Goal: Task Accomplishment & Management: Manage account settings

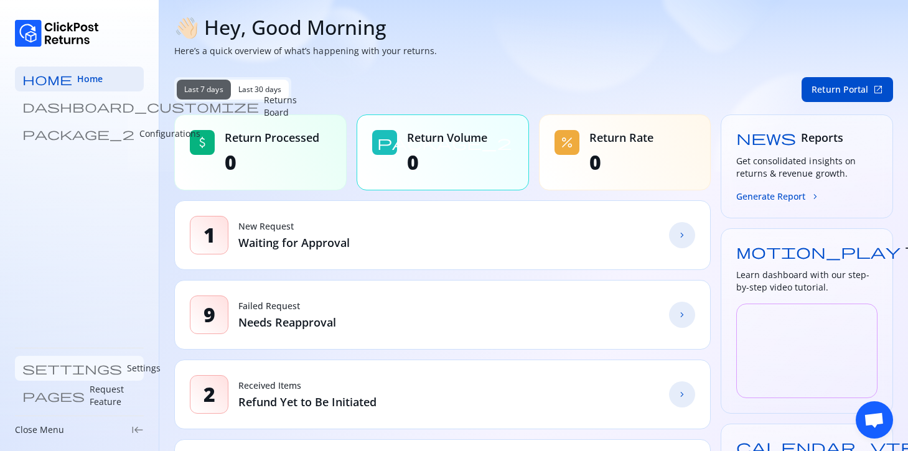
click at [72, 380] on link "settings Settings" at bounding box center [79, 368] width 129 height 25
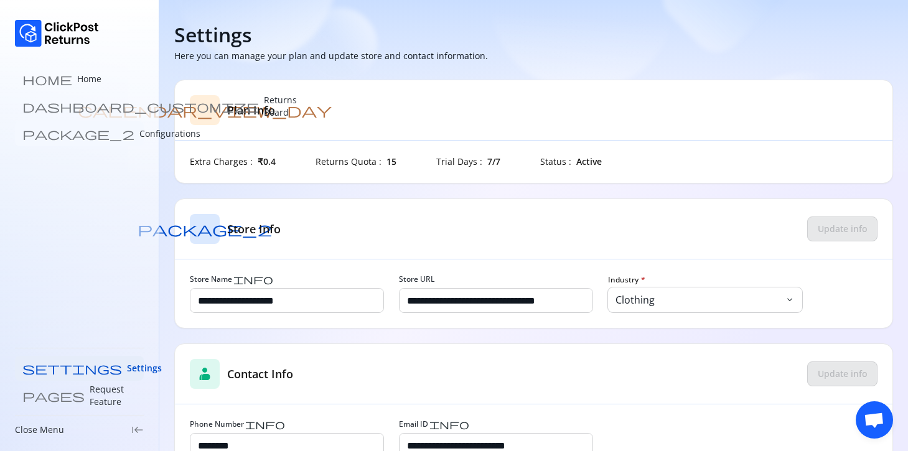
click at [139, 132] on p "Configurations" at bounding box center [169, 134] width 61 height 12
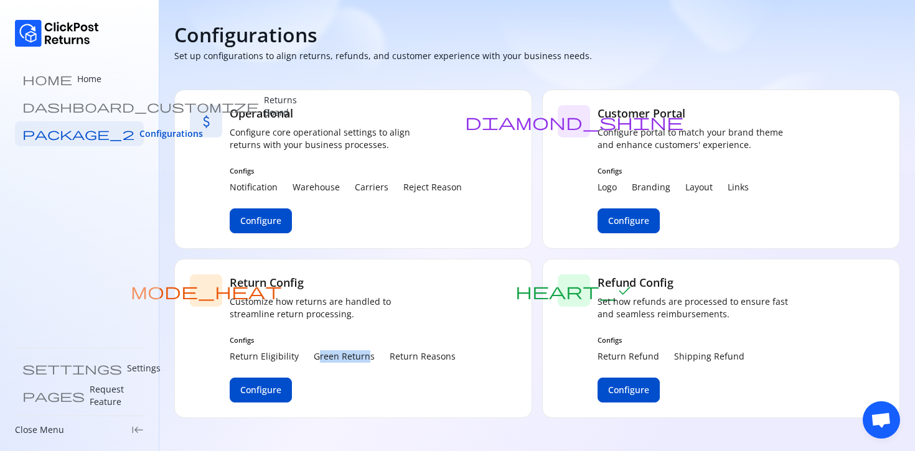
drag, startPoint x: 365, startPoint y: 358, endPoint x: 314, endPoint y: 354, distance: 51.2
click at [314, 354] on p "Green Returns" at bounding box center [344, 356] width 61 height 12
click at [34, 76] on span "home" at bounding box center [47, 79] width 50 height 12
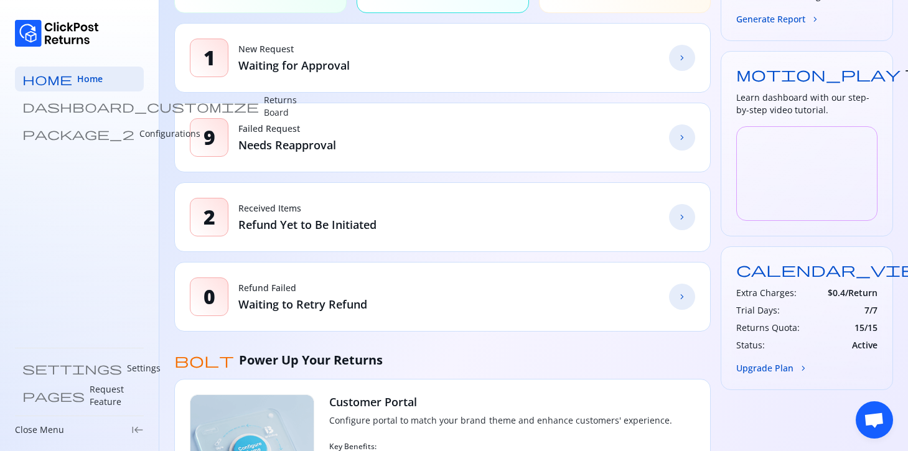
scroll to position [187, 0]
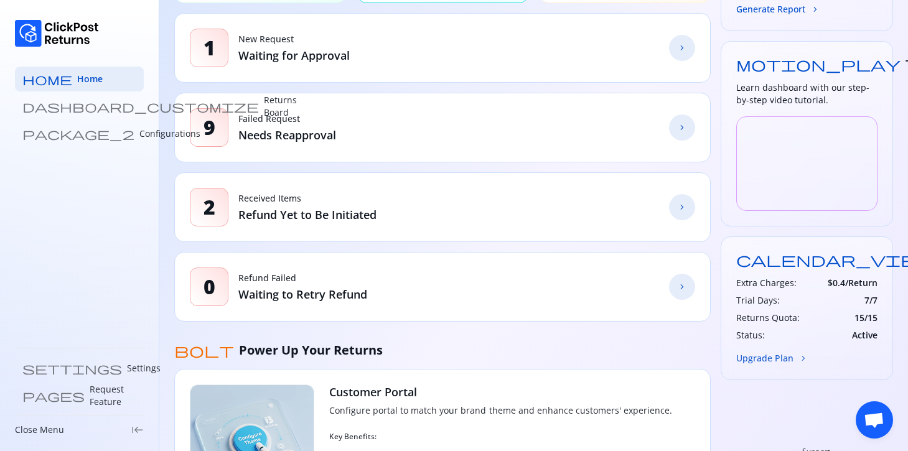
click at [760, 362] on button "Upgrade Plan chevron_forward" at bounding box center [772, 358] width 72 height 13
click at [762, 367] on div "calendar_view_day Plan Free Extra Charges: $ 0.4 /Return Trial Days: 7 / 7 Retu…" at bounding box center [807, 308] width 172 height 144
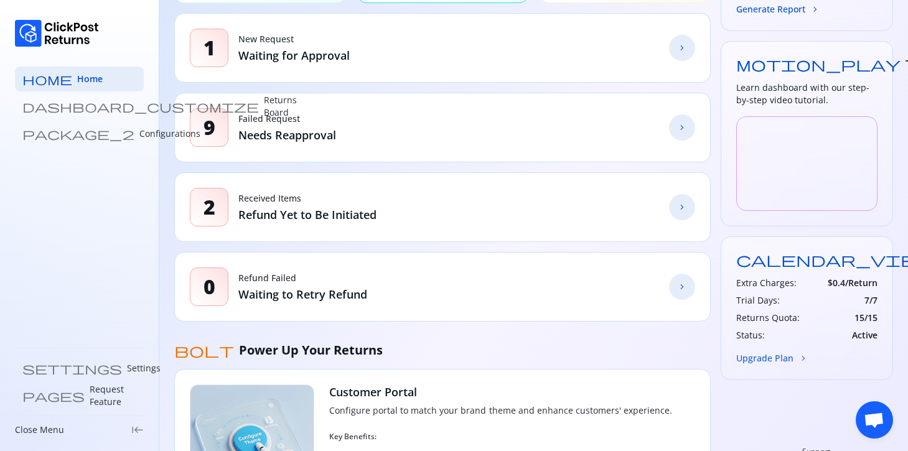
click at [760, 359] on button "Upgrade Plan chevron_forward" at bounding box center [772, 358] width 72 height 13
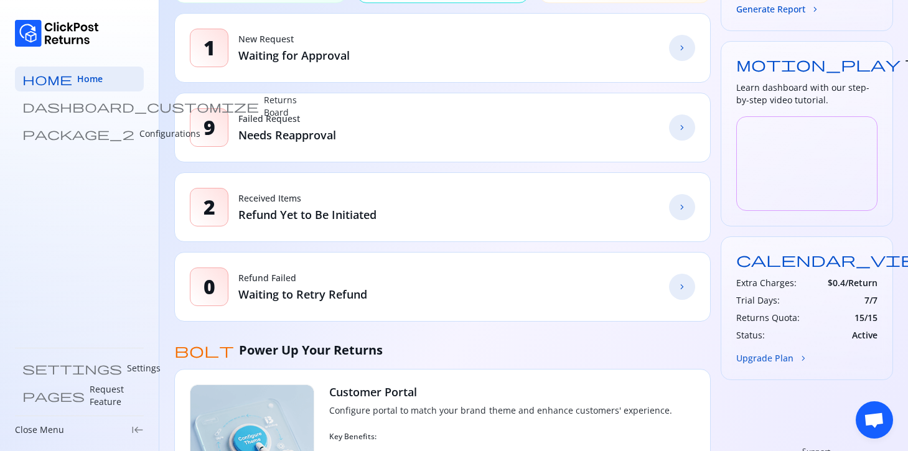
click at [760, 359] on button "Upgrade Plan chevron_forward" at bounding box center [772, 358] width 72 height 13
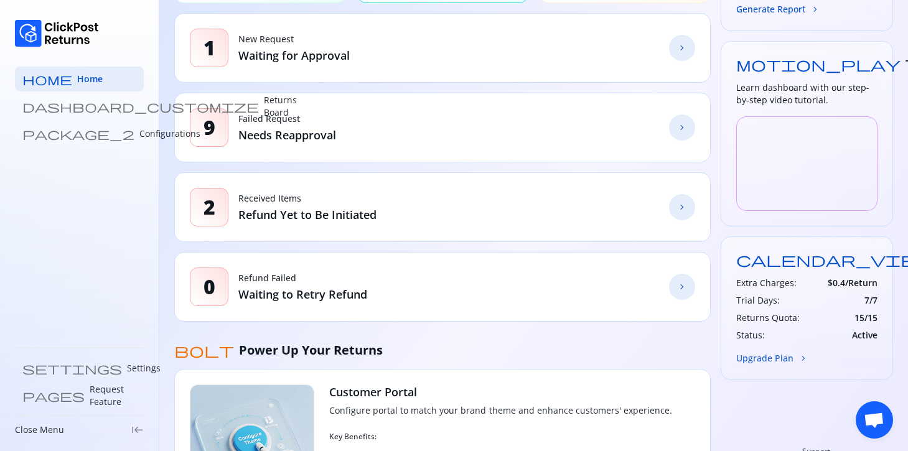
click at [760, 359] on button "Upgrade Plan chevron_forward" at bounding box center [772, 358] width 72 height 13
drag, startPoint x: 740, startPoint y: 358, endPoint x: 805, endPoint y: 357, distance: 65.4
click at [805, 357] on button "Upgrade Plan chevron_forward" at bounding box center [772, 358] width 72 height 13
drag, startPoint x: 746, startPoint y: 363, endPoint x: 783, endPoint y: 363, distance: 36.7
click at [791, 362] on button "Upgrade Plan chevron_forward" at bounding box center [772, 358] width 72 height 13
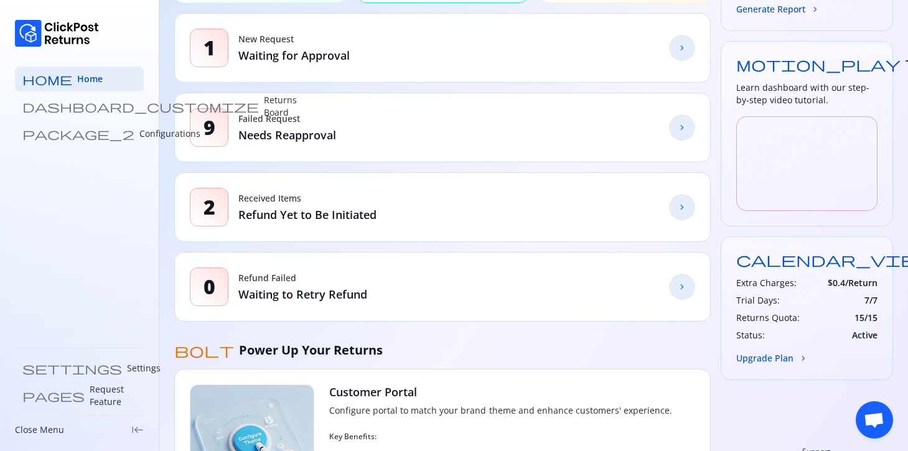
drag, startPoint x: 750, startPoint y: 362, endPoint x: 811, endPoint y: 362, distance: 60.4
click at [811, 362] on div "calendar_view_day Plan Free Extra Charges: $ 0.4 /Return Trial Days: 7 / 7 Retu…" at bounding box center [807, 308] width 172 height 144
drag, startPoint x: 762, startPoint y: 361, endPoint x: 790, endPoint y: 359, distance: 28.1
click at [788, 359] on button "Upgrade Plan chevron_forward" at bounding box center [772, 358] width 72 height 13
drag, startPoint x: 754, startPoint y: 365, endPoint x: 788, endPoint y: 365, distance: 33.6
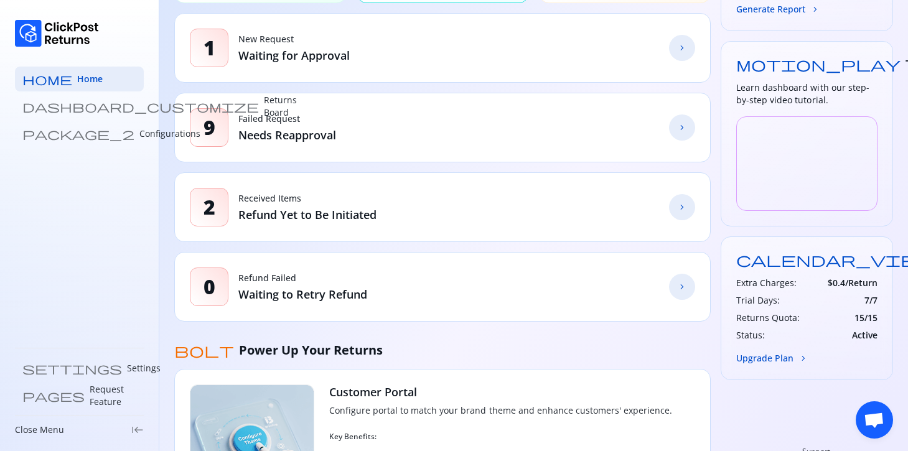
click at [787, 365] on div "calendar_view_day Plan Free Extra Charges: $ 0.4 /Return Trial Days: 7 / 7 Retu…" at bounding box center [807, 308] width 172 height 144
click at [772, 362] on button "Upgrade Plan chevron_forward" at bounding box center [772, 358] width 72 height 13
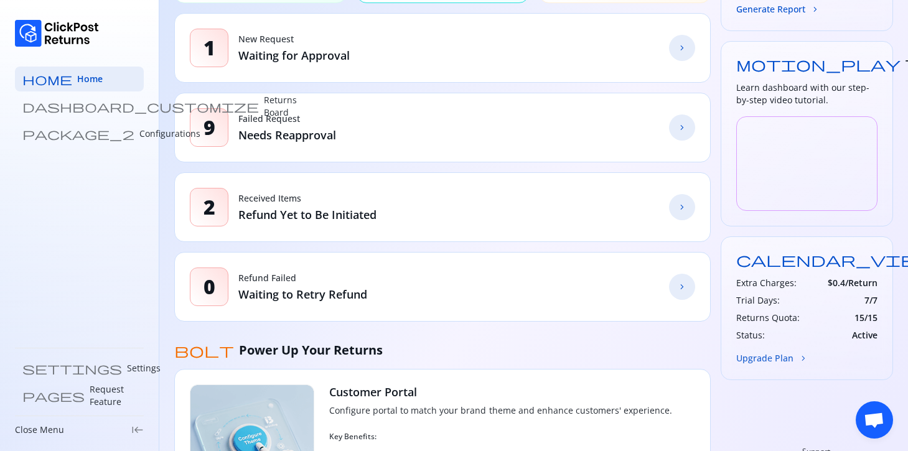
click at [773, 362] on button "Upgrade Plan chevron_forward" at bounding box center [772, 358] width 72 height 13
click at [775, 362] on button "Upgrade Plan chevron_forward" at bounding box center [772, 358] width 72 height 13
drag, startPoint x: 737, startPoint y: 342, endPoint x: 799, endPoint y: 358, distance: 63.7
click at [795, 357] on div "calendar_view_day Plan Free Extra Charges: $ 0.4 /Return Trial Days: 7 / 7 Retu…" at bounding box center [807, 308] width 172 height 144
click at [799, 358] on span "chevron_forward" at bounding box center [803, 358] width 10 height 10
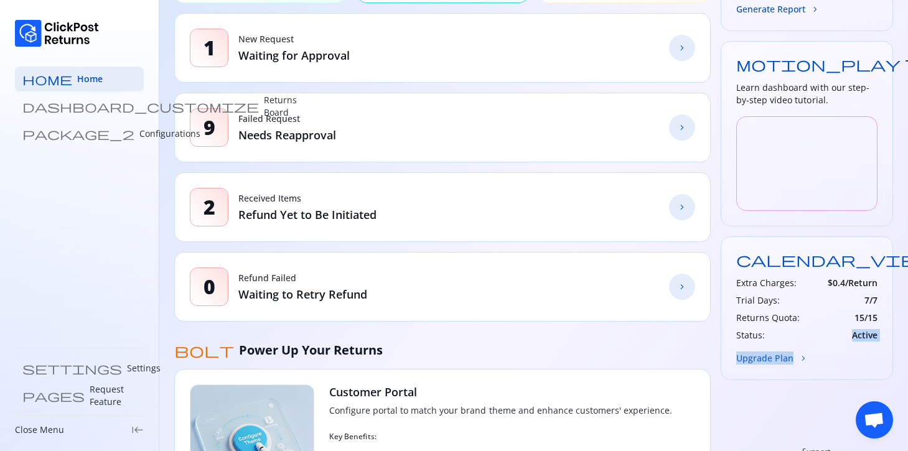
click at [799, 358] on span "chevron_forward" at bounding box center [803, 358] width 10 height 10
click at [703, 353] on div "bolt Power Up Your Returns" at bounding box center [442, 350] width 536 height 17
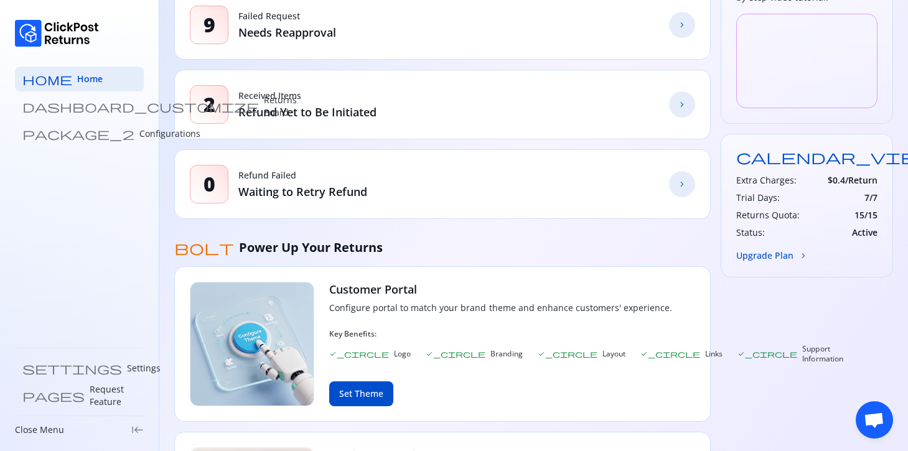
scroll to position [295, 0]
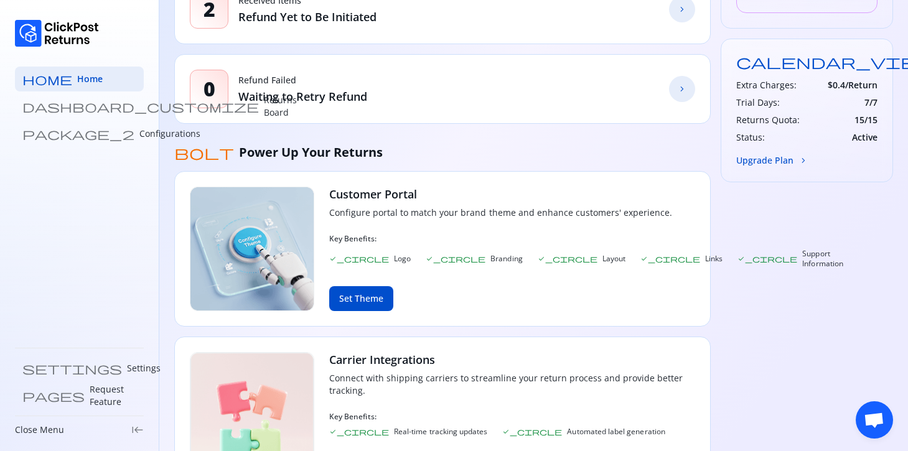
scroll to position [210, 0]
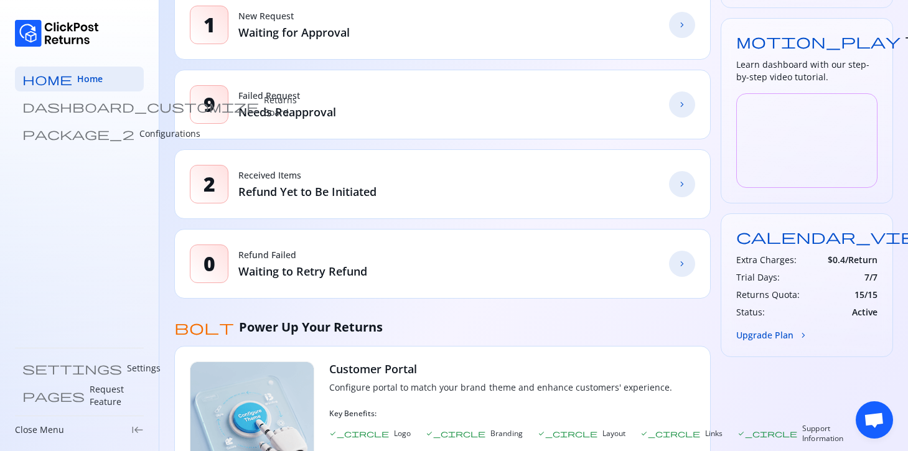
click at [792, 256] on h3 "Extra Charges:" at bounding box center [766, 260] width 60 height 12
drag, startPoint x: 795, startPoint y: 274, endPoint x: 800, endPoint y: 300, distance: 26.0
click at [795, 274] on div "Trial Days: 7 / 7" at bounding box center [806, 277] width 141 height 12
click at [801, 308] on div "Status: Active" at bounding box center [806, 312] width 141 height 12
click at [787, 320] on div "calendar_view_day Plan Free Extra Charges: $ 0.4 /Return Trial Days: 7 / 7 Retu…" at bounding box center [807, 285] width 172 height 144
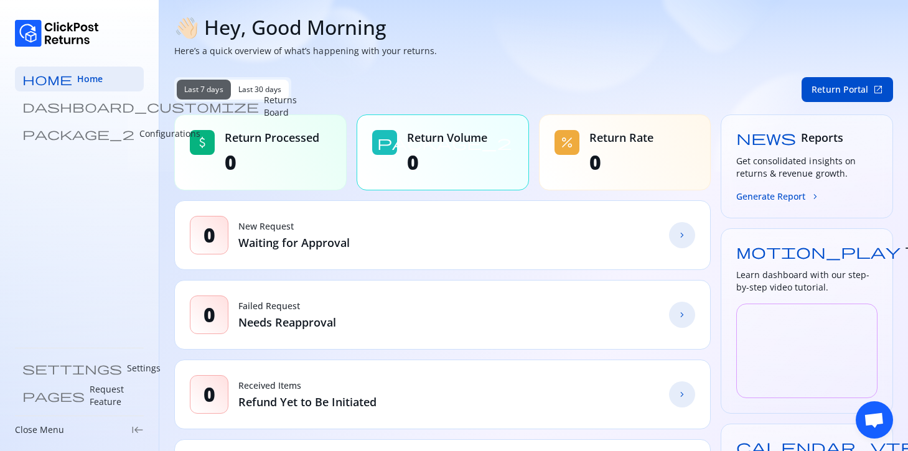
scroll to position [348, 0]
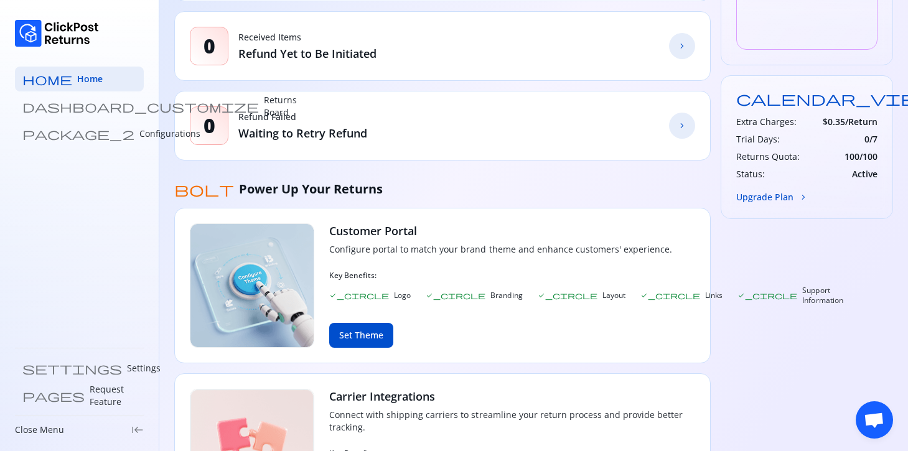
click at [792, 118] on h3 "Extra Charges:" at bounding box center [766, 122] width 60 height 12
click at [788, 143] on div "Trial Days: 0 / 7" at bounding box center [806, 139] width 141 height 12
click at [772, 147] on div "Extra Charges: $ 0.35 /Return Trial Days: 0 / 7 Returns Quota: 100 / 100 Status…" at bounding box center [806, 148] width 141 height 65
click at [775, 172] on div "Status: Active" at bounding box center [806, 174] width 141 height 12
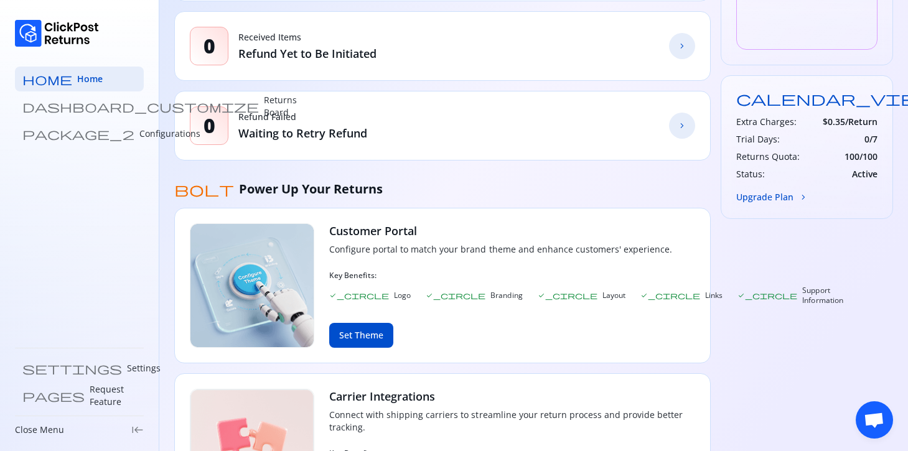
click at [770, 182] on div "calendar_view_day Plan Pro Extra Charges: $ 0.35 /Return Trial Days: 0 / 7 Retu…" at bounding box center [807, 147] width 172 height 144
click at [767, 178] on div "Status: Active" at bounding box center [806, 174] width 141 height 12
